Goal: Task Accomplishment & Management: Use online tool/utility

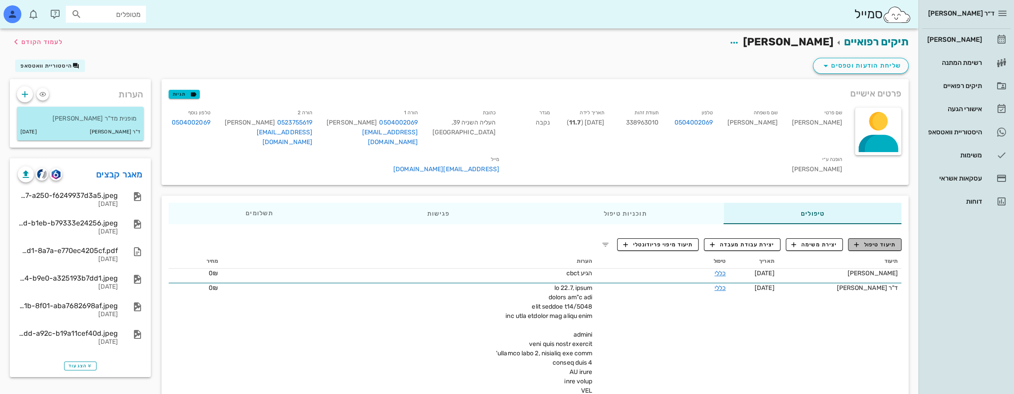
click at [876, 241] on span "תיעוד טיפול" at bounding box center [874, 245] width 41 height 8
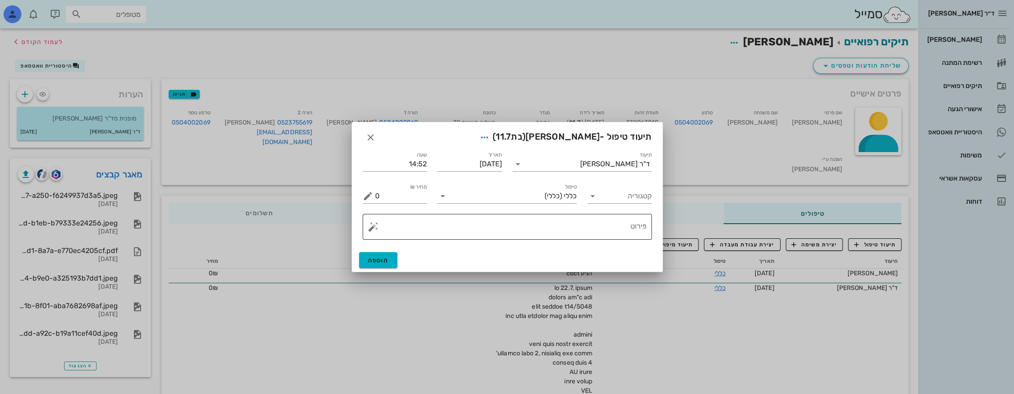
click at [542, 225] on textarea "פירוט" at bounding box center [510, 228] width 271 height 21
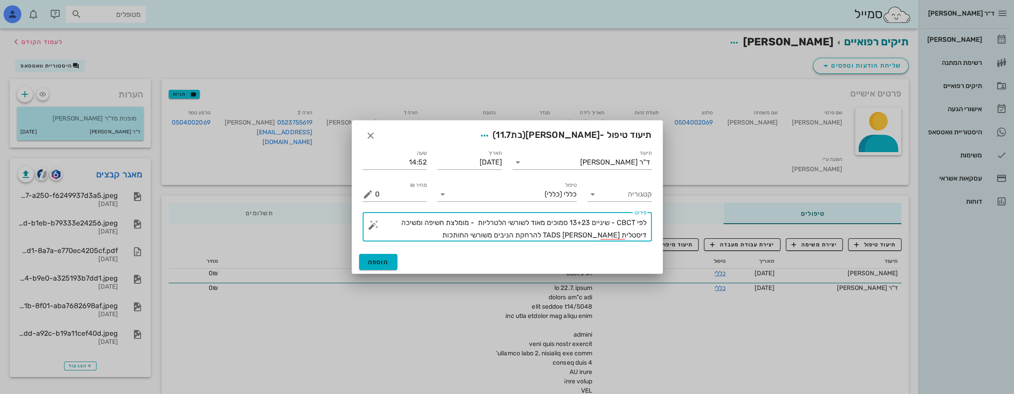
click at [569, 225] on textarea "לפי CBCT - שיניים 13+23 סמוכים מאוד לשורשי הלטרליות - מומלצת חשיפה ומשיכה דיסטל…" at bounding box center [510, 229] width 271 height 25
click at [490, 225] on textarea "לפי CBCT - שיניים 13+23 הכלואות פלטינלית - סמוכים מאוד לשורשי הלטרליות - מומלצת…" at bounding box center [510, 229] width 271 height 25
click at [607, 221] on textarea "לפי CBCT - שיניים 13+23 הכלואות פלטינלית - סמוכות מאוד לשורשי הלטרליות - מומלצת…" at bounding box center [510, 229] width 271 height 25
click at [415, 236] on textarea "לפי CBCT - כותרות שיניים 13+23 הכלואות פלטינלית - סמוכות מאוד לשורשי הלטרליות -…" at bounding box center [510, 229] width 271 height 25
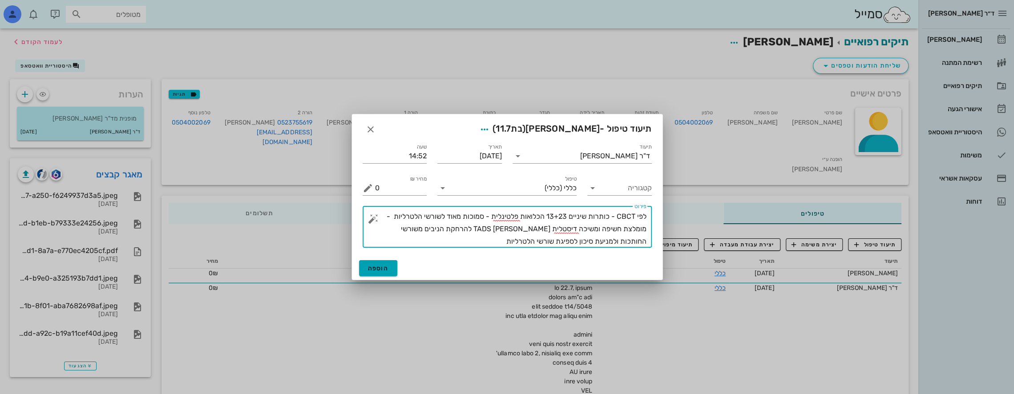
type textarea "לפי CBCT - כותרות שיניים 13+23 הכלואות פלטינלית - סמוכות מאוד לשורשי הלטרליות -…"
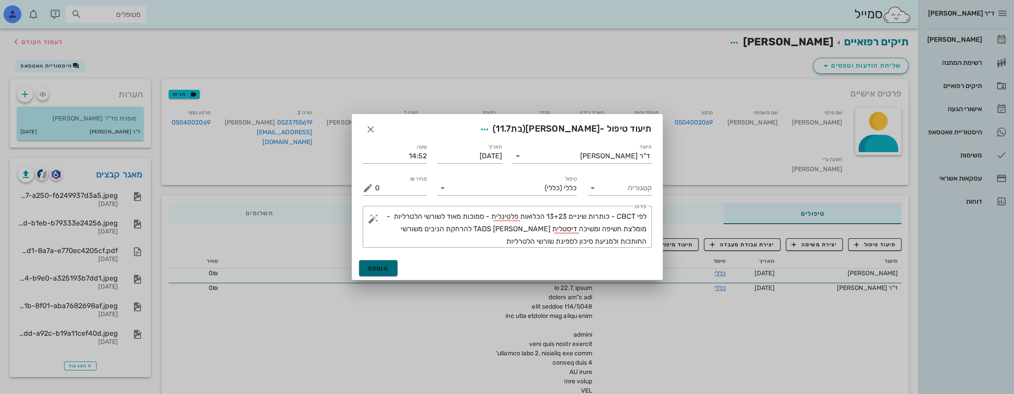
click at [382, 270] on span "הוספה" at bounding box center [378, 269] width 21 height 8
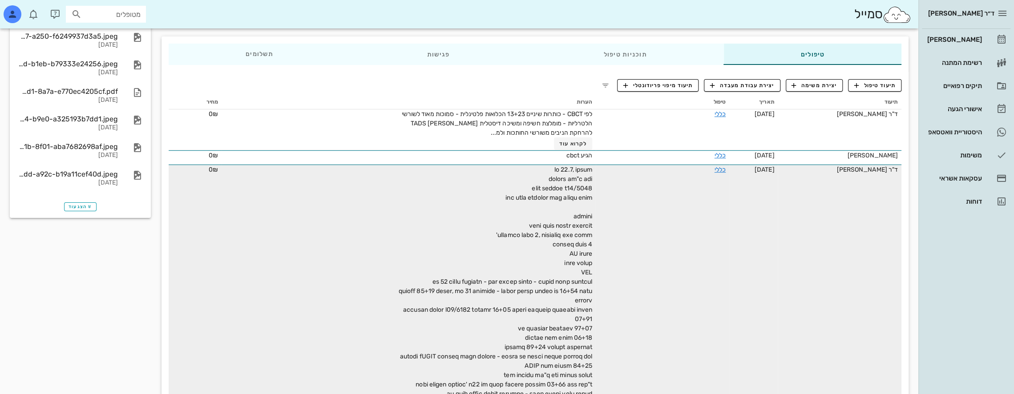
scroll to position [219, 0]
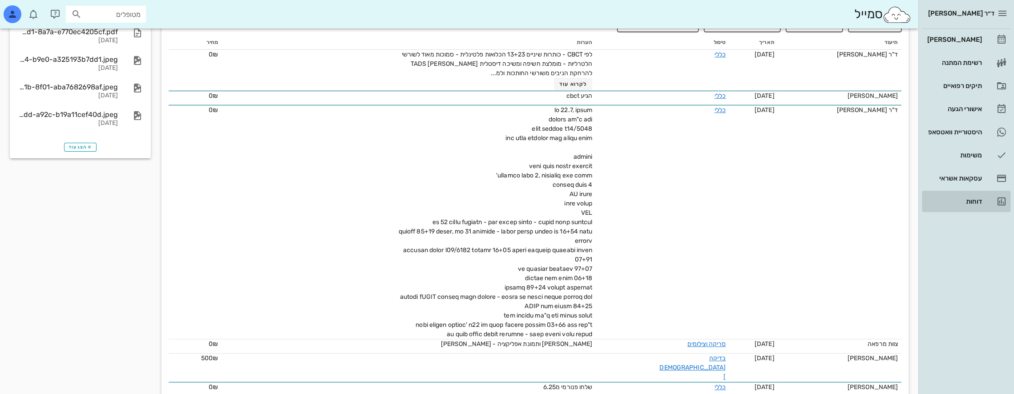
click at [976, 201] on div "דוחות" at bounding box center [953, 201] width 56 height 7
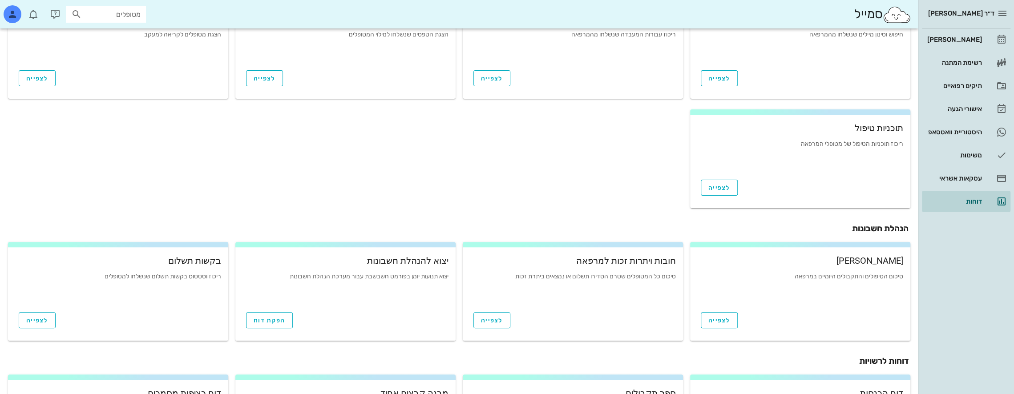
scroll to position [263, 0]
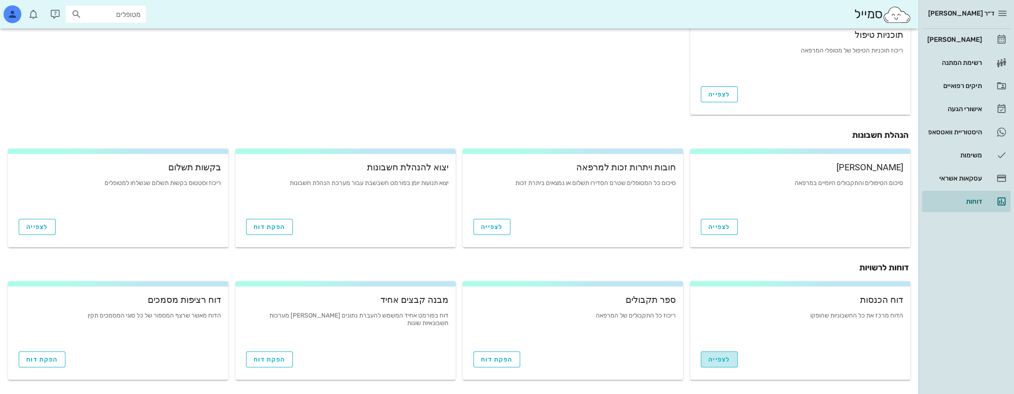
click at [729, 360] on span "לצפייה" at bounding box center [719, 360] width 22 height 8
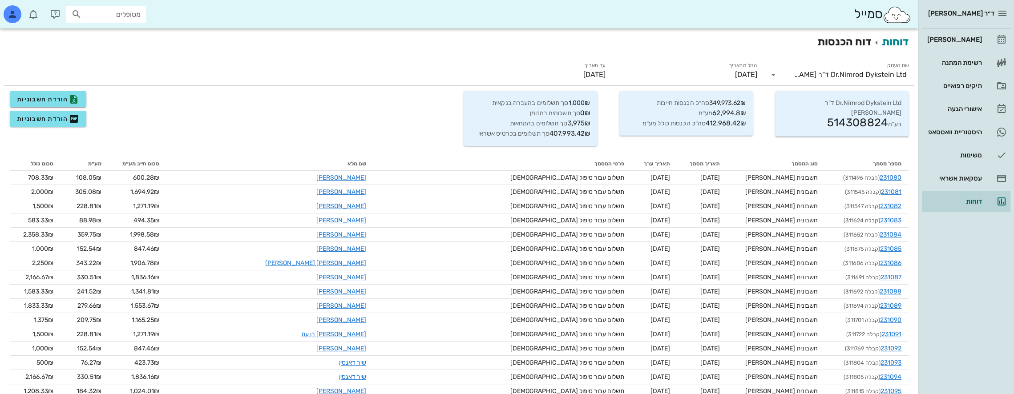
click at [718, 78] on input "[DATE]" at bounding box center [686, 75] width 141 height 14
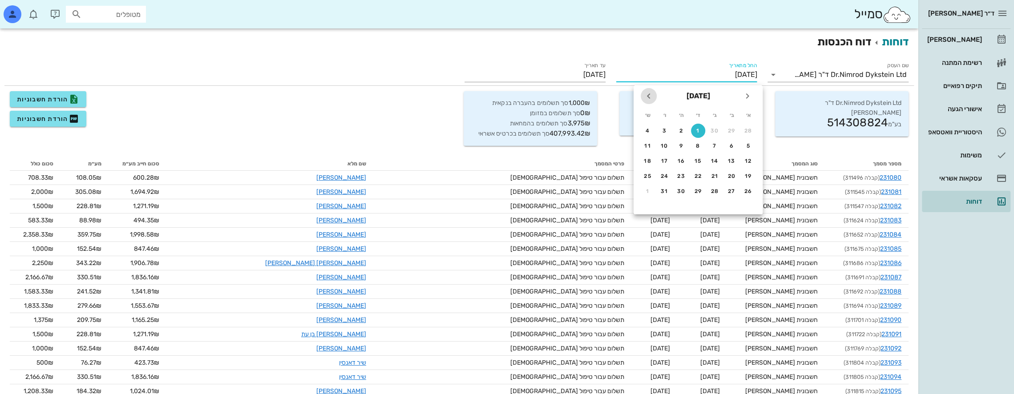
click at [649, 96] on icon "חודש הבא" at bounding box center [648, 96] width 11 height 11
click at [748, 94] on icon "חודש שעבר" at bounding box center [747, 96] width 11 height 11
click at [732, 129] on div "1" at bounding box center [731, 131] width 14 height 6
type input "[DATE]"
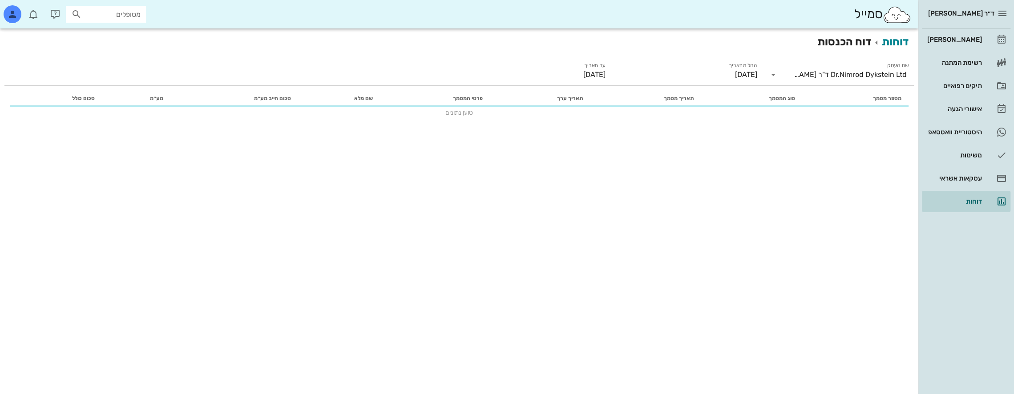
click at [582, 75] on input "[DATE]" at bounding box center [534, 75] width 141 height 14
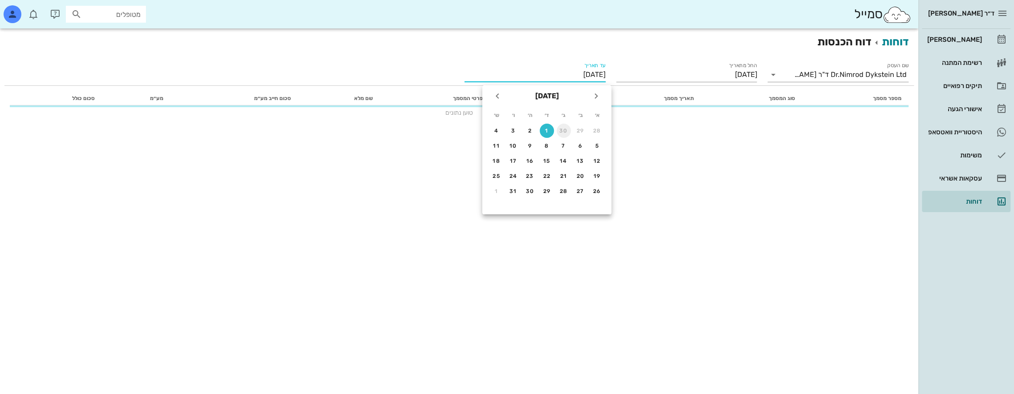
click at [562, 128] on div "30" at bounding box center [563, 131] width 14 height 6
type input "[DATE]"
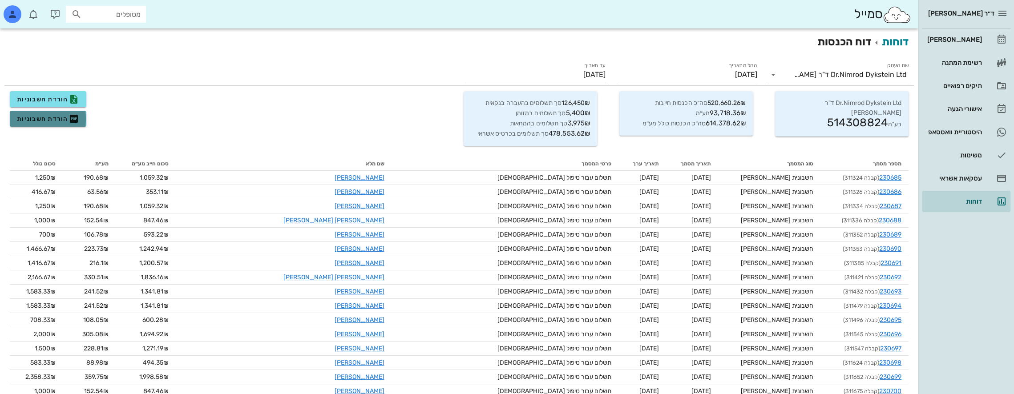
click at [42, 119] on span "הורדת חשבוניות" at bounding box center [48, 118] width 62 height 11
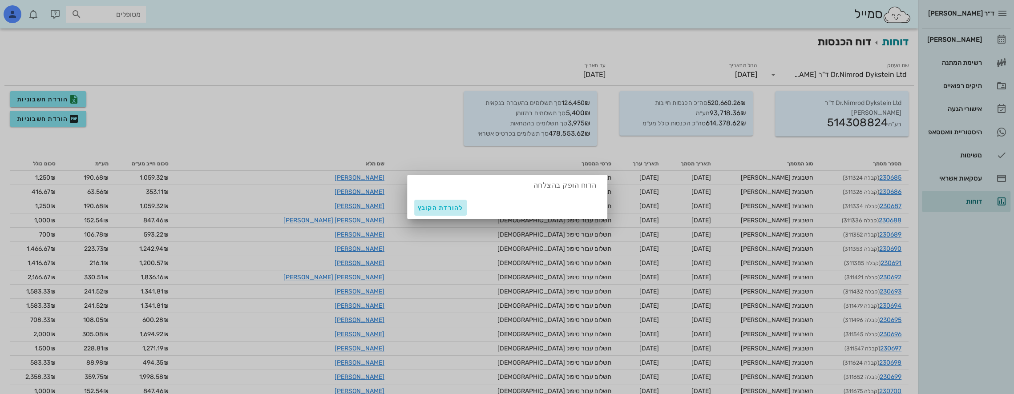
click at [439, 206] on span "להורדת הקובץ" at bounding box center [440, 208] width 45 height 8
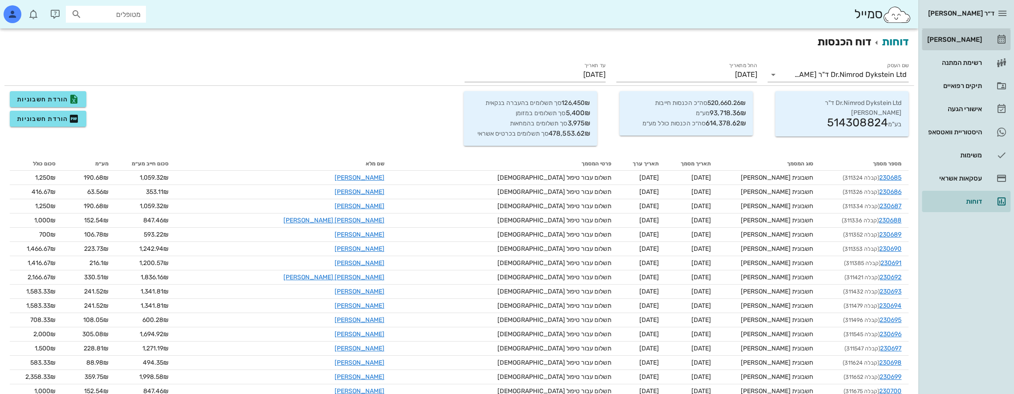
click at [971, 38] on div "[PERSON_NAME]" at bounding box center [953, 39] width 56 height 7
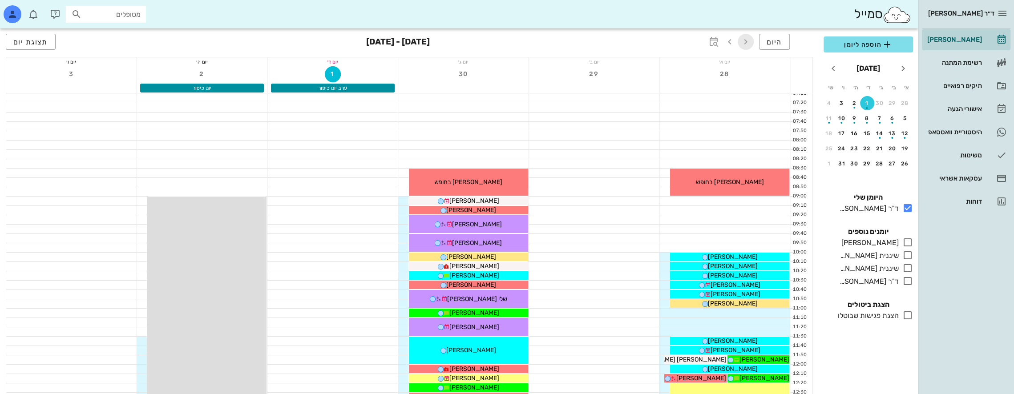
click at [747, 41] on span "button" at bounding box center [746, 41] width 16 height 11
